Goal: Transaction & Acquisition: Purchase product/service

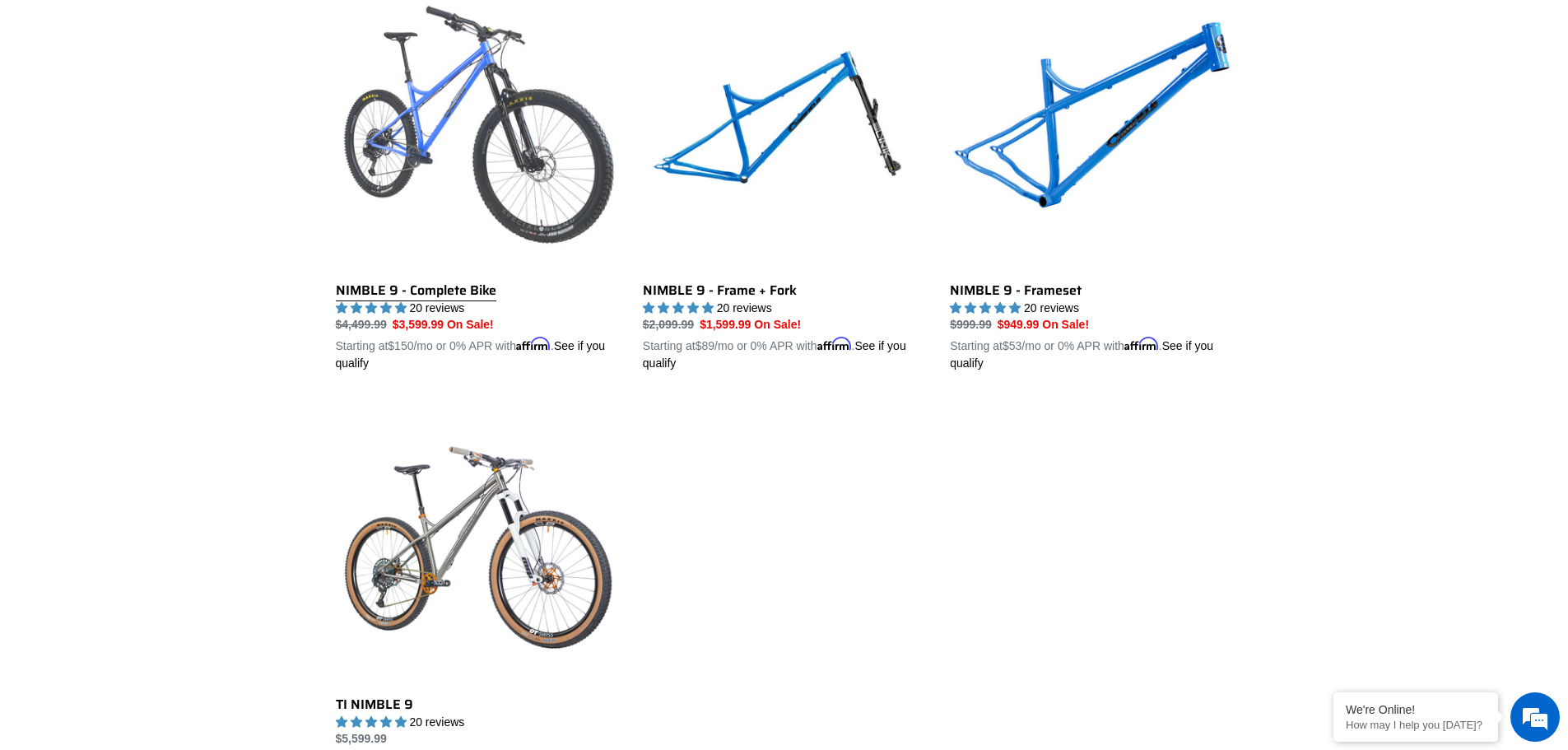
click at [505, 175] on link "NIMBLE 9 - Complete Bike" at bounding box center [477, 180] width 282 height 386
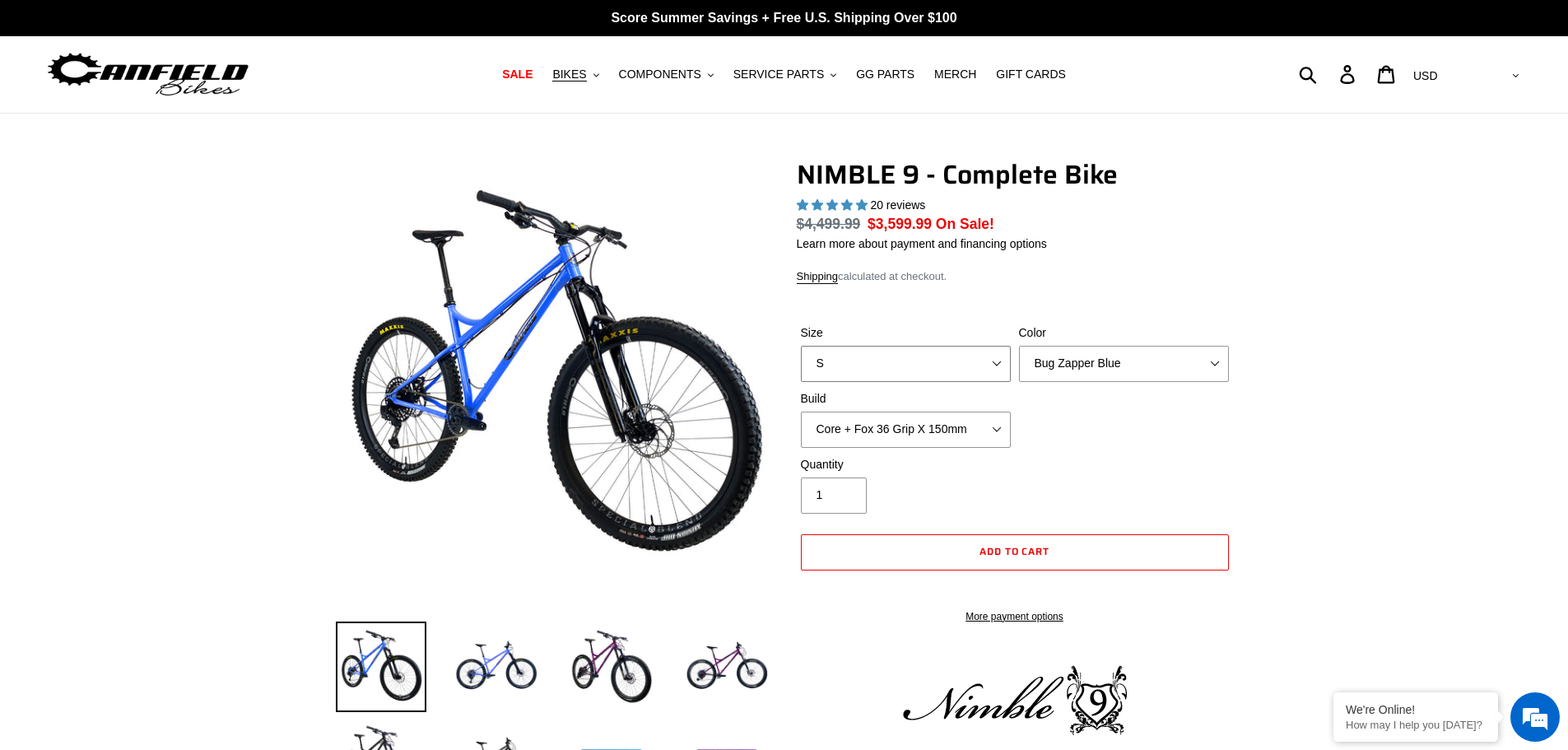
click at [871, 356] on select "S M L XL" at bounding box center [905, 364] width 210 height 37
select select "L"
click at [801, 346] on select "S M L XL" at bounding box center [905, 364] width 210 height 37
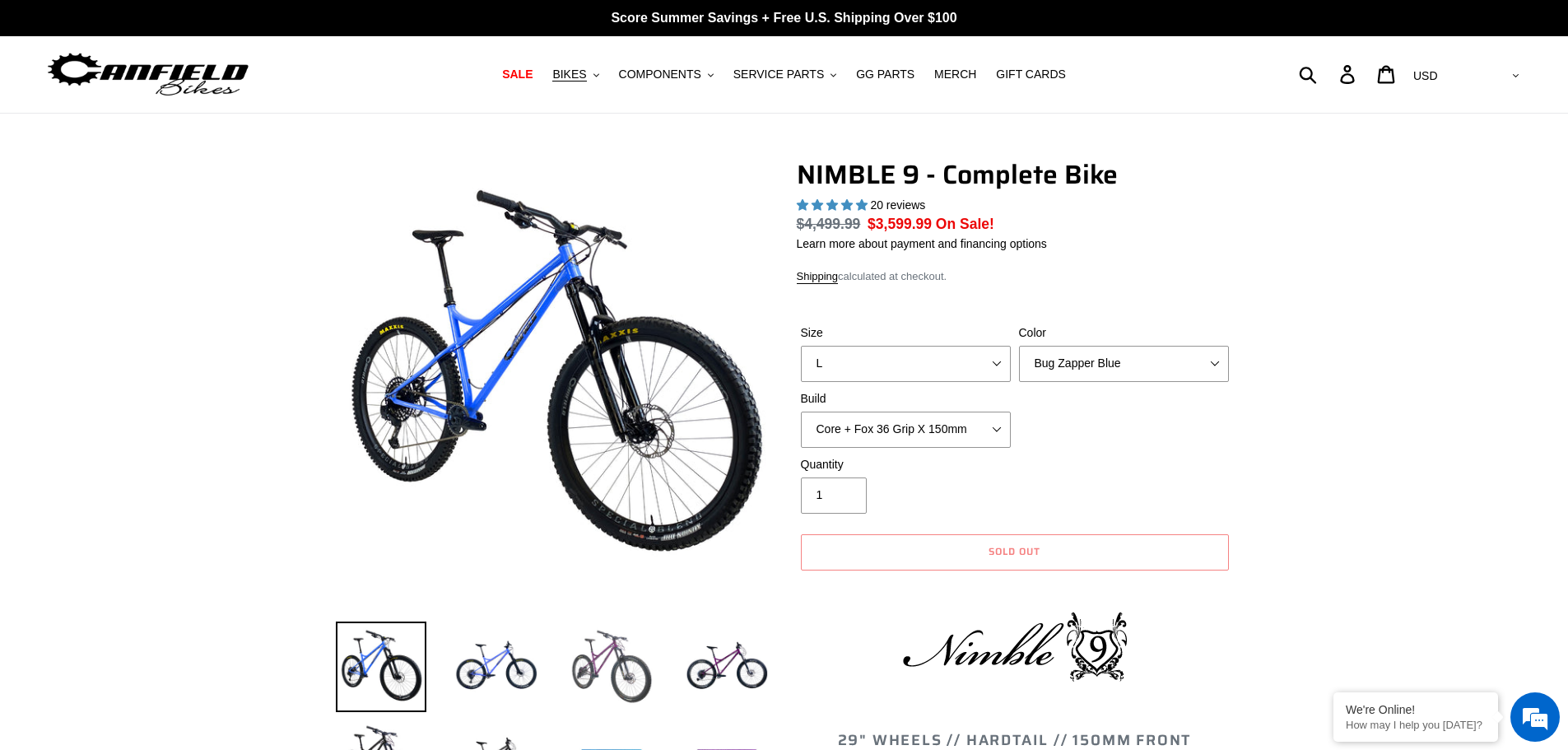
click at [612, 646] on img at bounding box center [612, 667] width 90 height 90
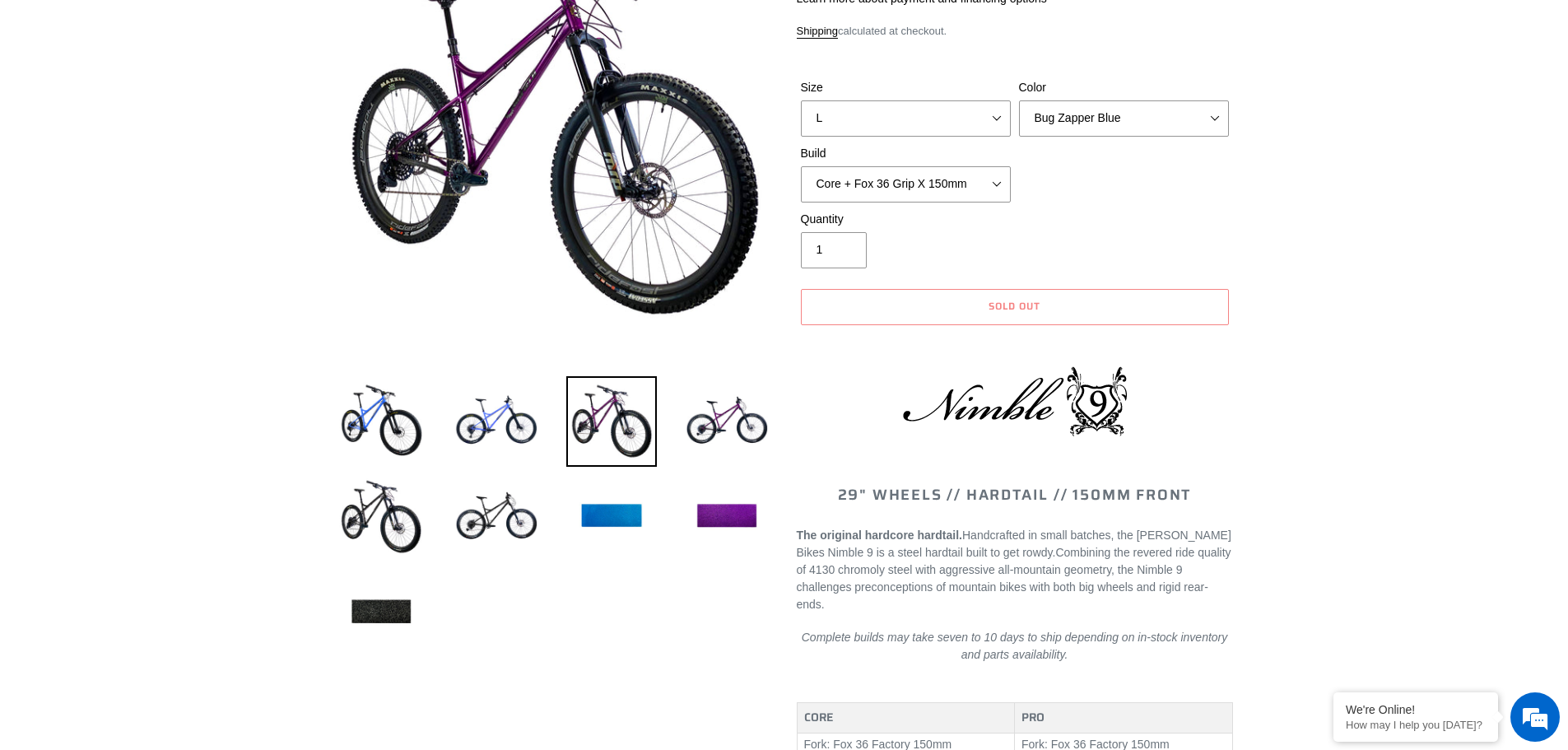
scroll to position [247, 0]
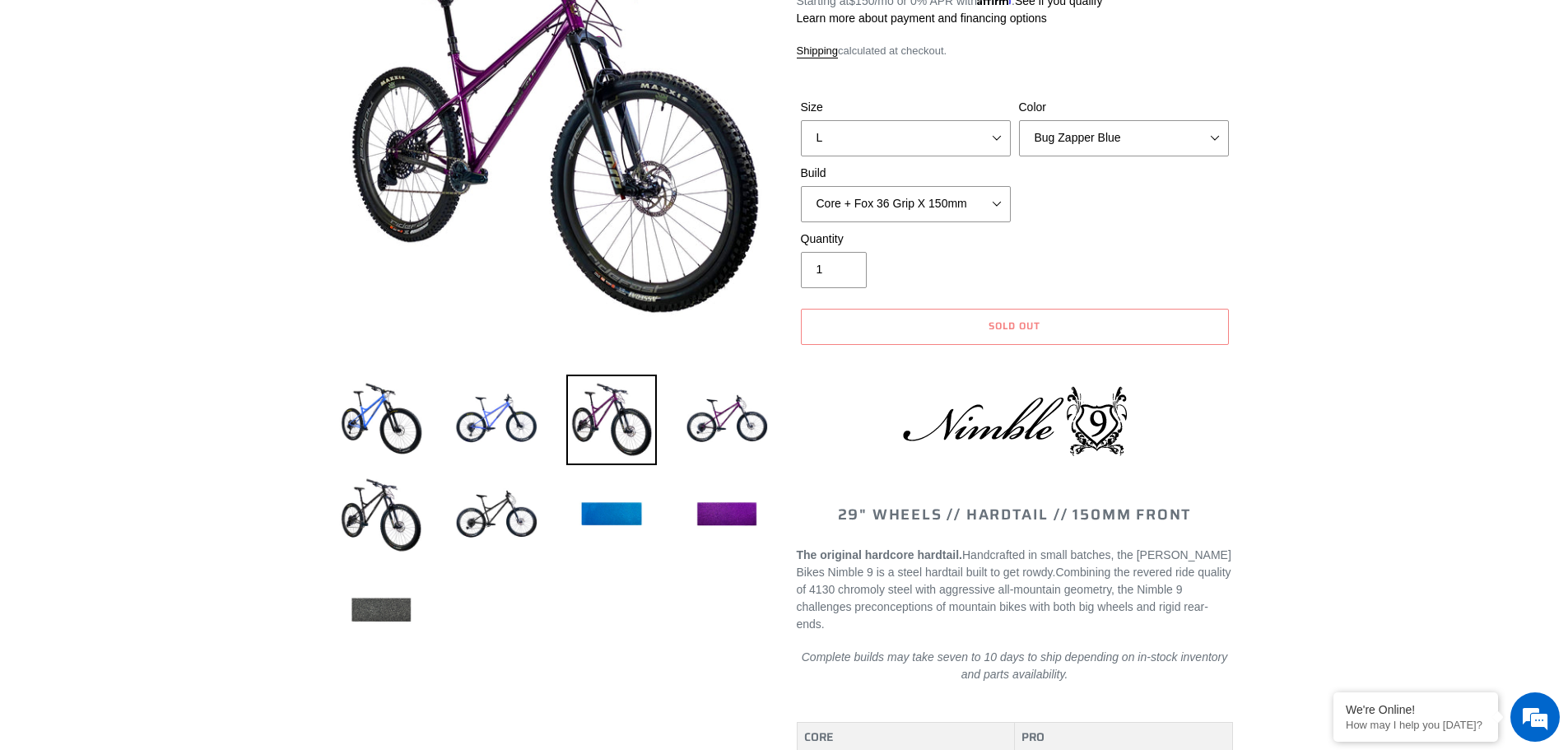
click at [368, 621] on img at bounding box center [381, 611] width 90 height 90
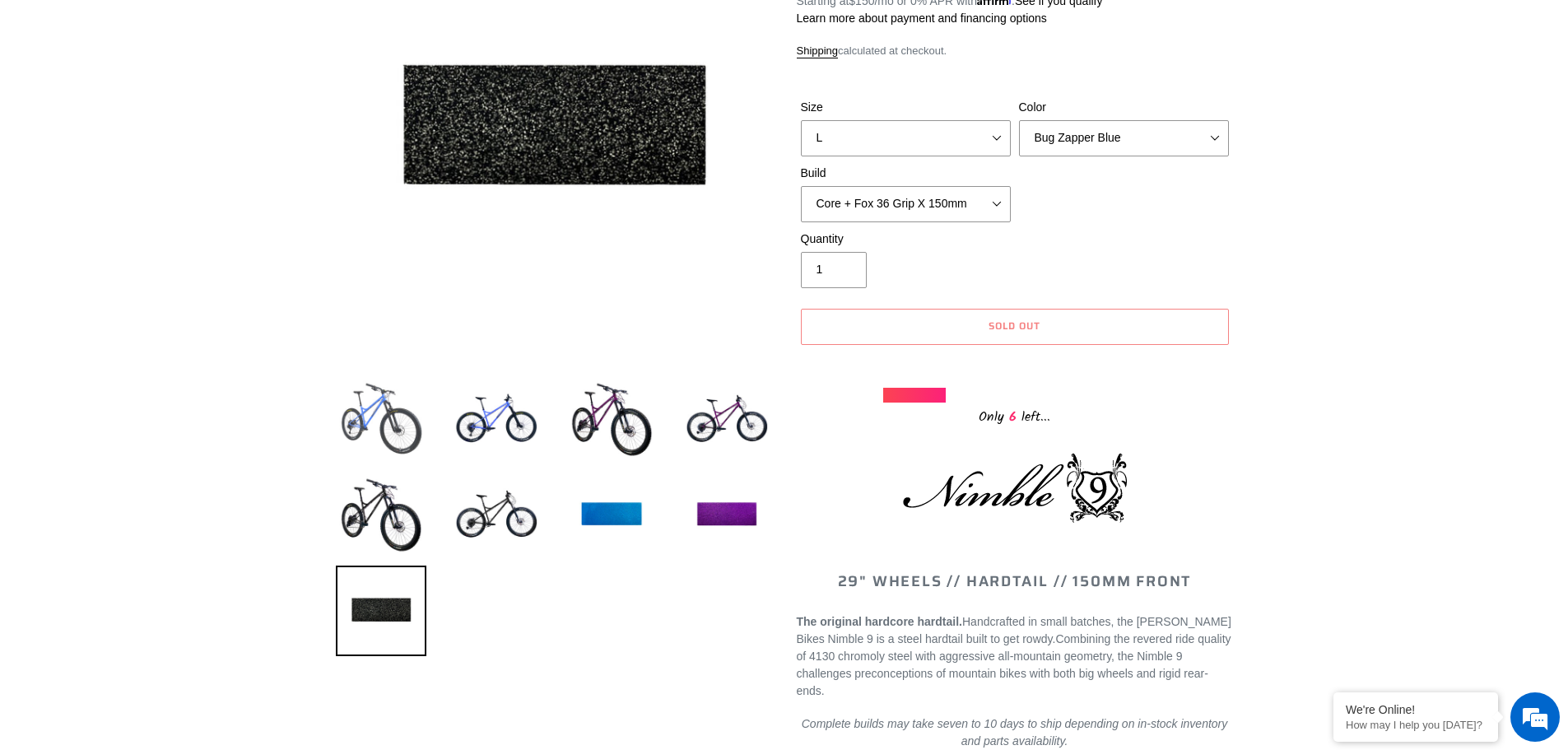
click at [374, 423] on img at bounding box center [381, 420] width 90 height 90
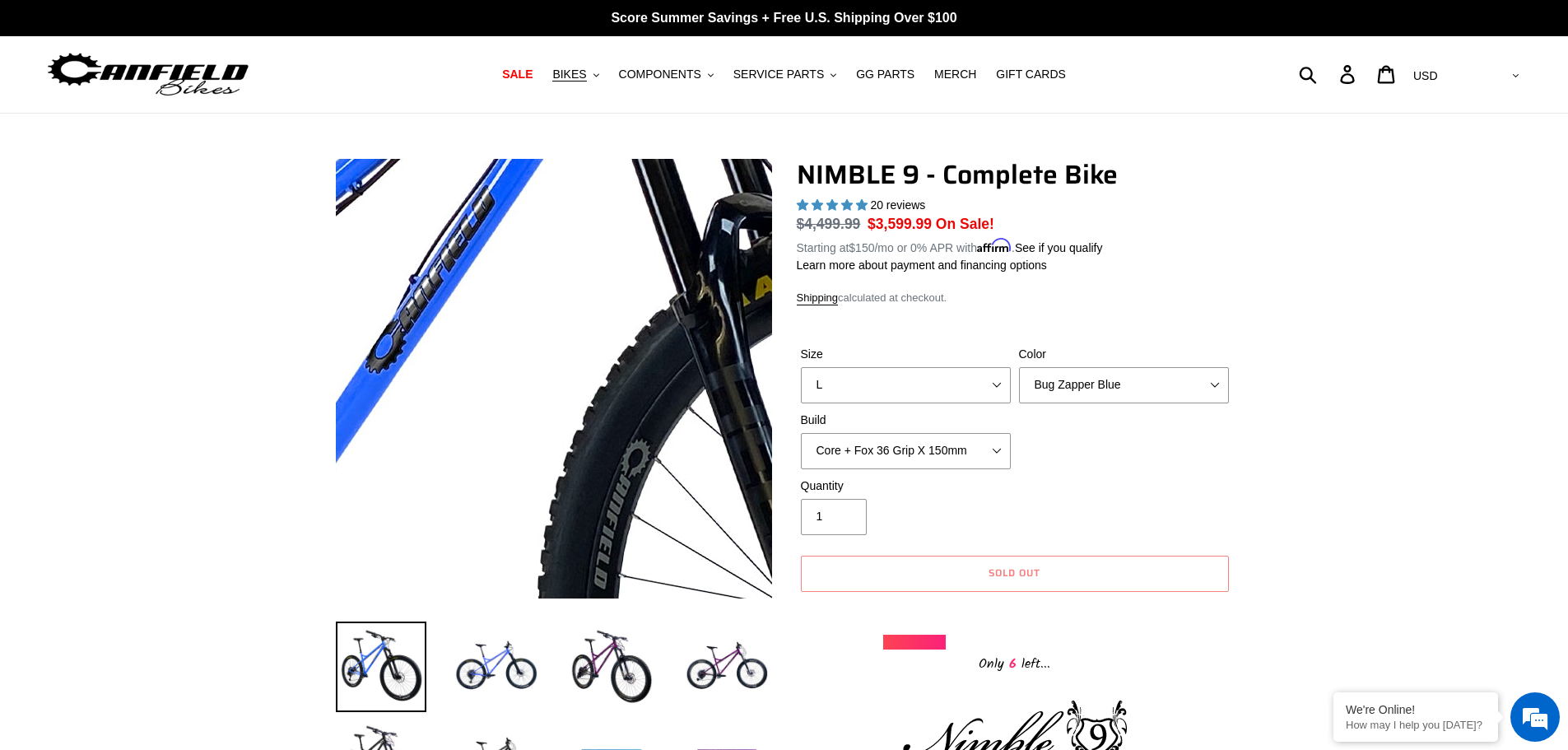
scroll to position [0, 0]
